Goal: Find specific page/section: Find specific page/section

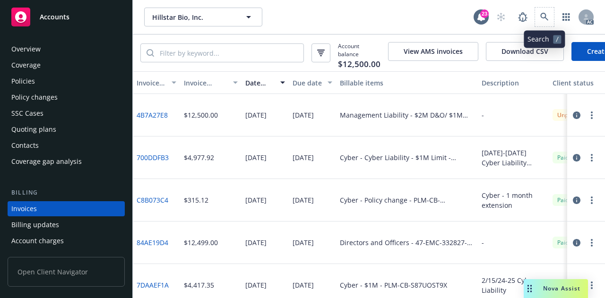
click at [538, 9] on span at bounding box center [544, 17] width 19 height 19
click at [549, 23] on link at bounding box center [544, 17] width 19 height 19
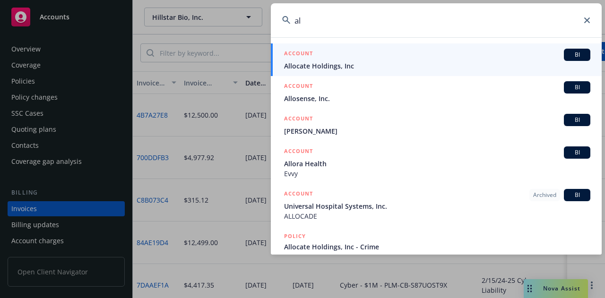
type input "a"
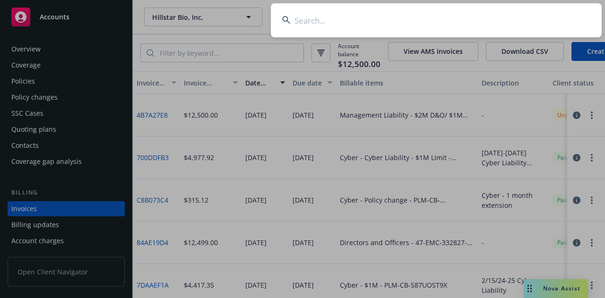
click at [332, 27] on input at bounding box center [436, 20] width 331 height 34
paste input "PSX00011299-03"
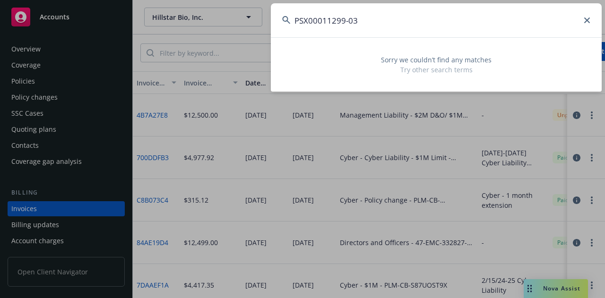
drag, startPoint x: 332, startPoint y: 27, endPoint x: 366, endPoint y: 30, distance: 34.2
click at [366, 30] on input "PSX00011299-03" at bounding box center [436, 20] width 331 height 34
type input "PSX00011299-03"
